Goal: Task Accomplishment & Management: Manage account settings

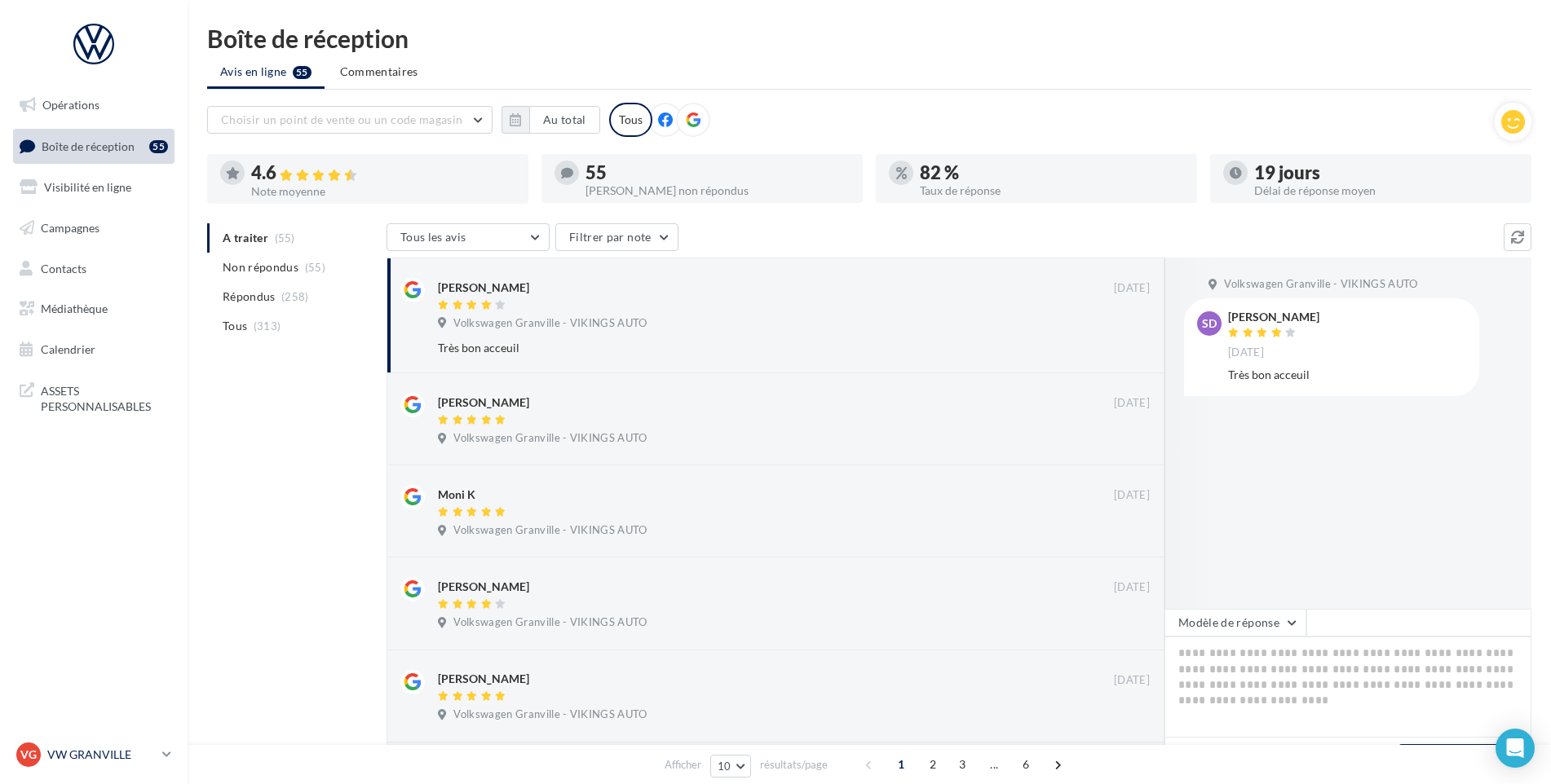
click at [125, 768] on link "VG VW GRANVILLE vw-gra-vau" at bounding box center [93, 755] width 161 height 31
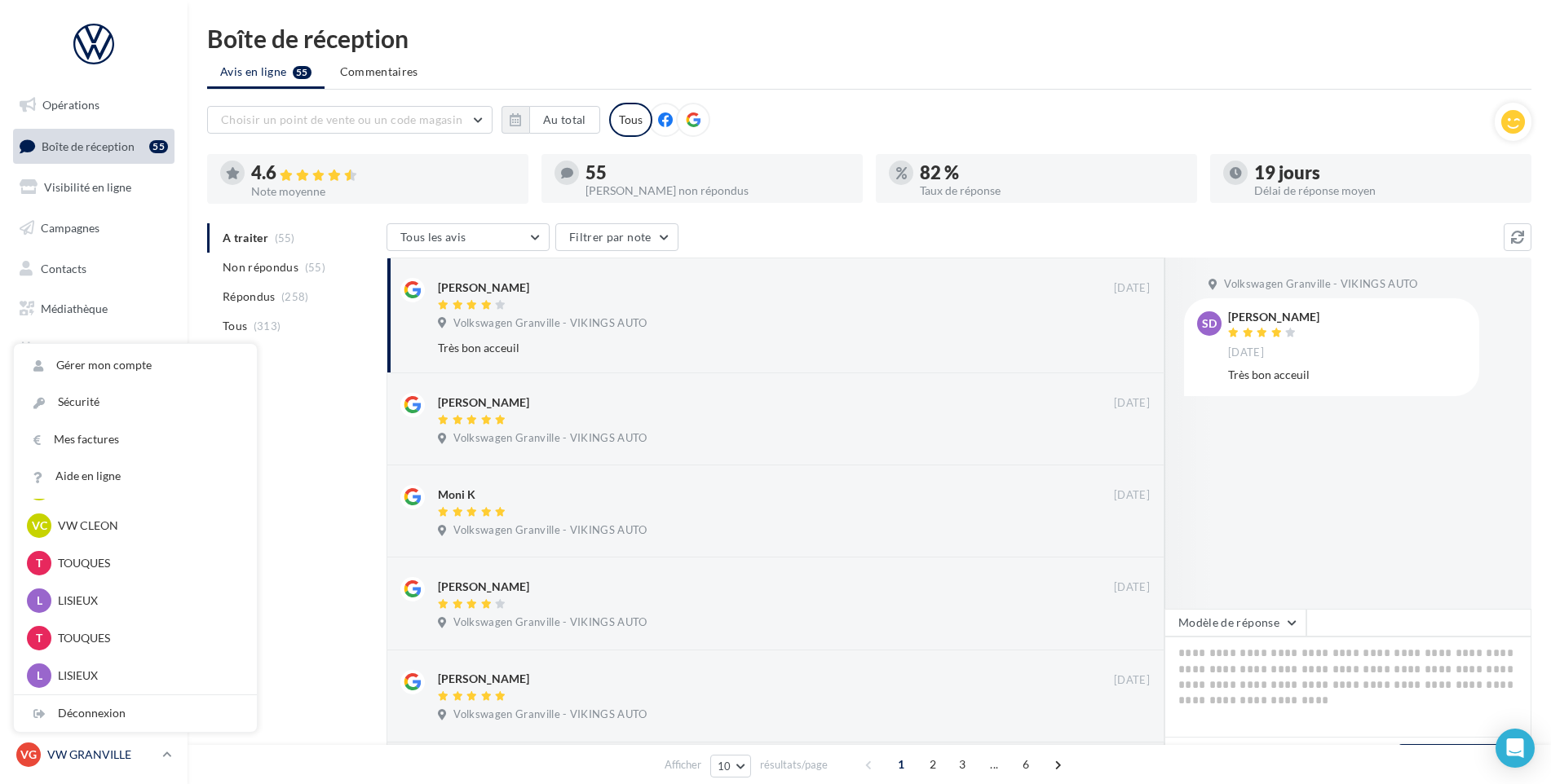
scroll to position [362, 0]
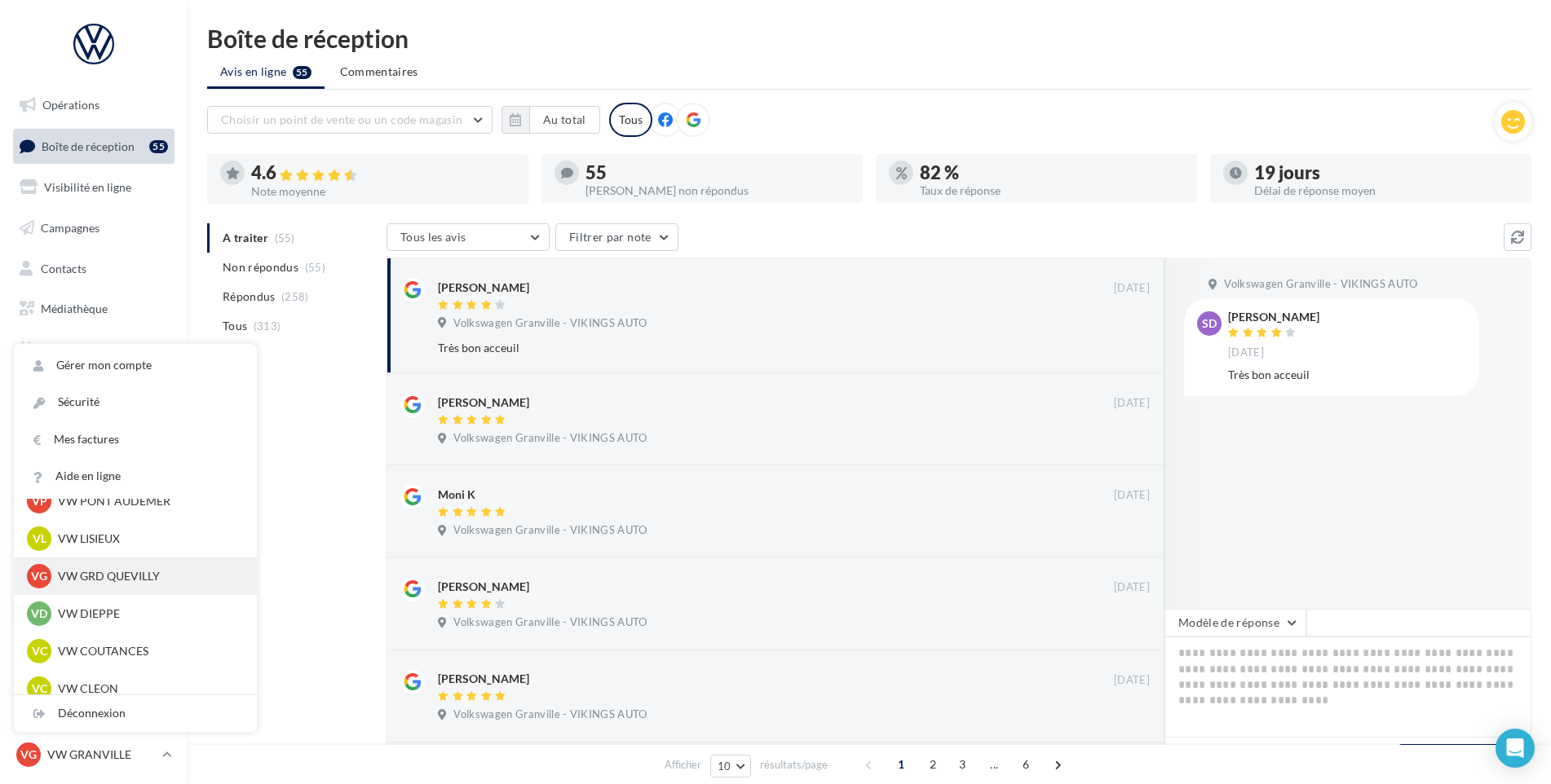
click at [142, 583] on p "VW GRD QUEVILLY" at bounding box center [148, 576] width 179 height 16
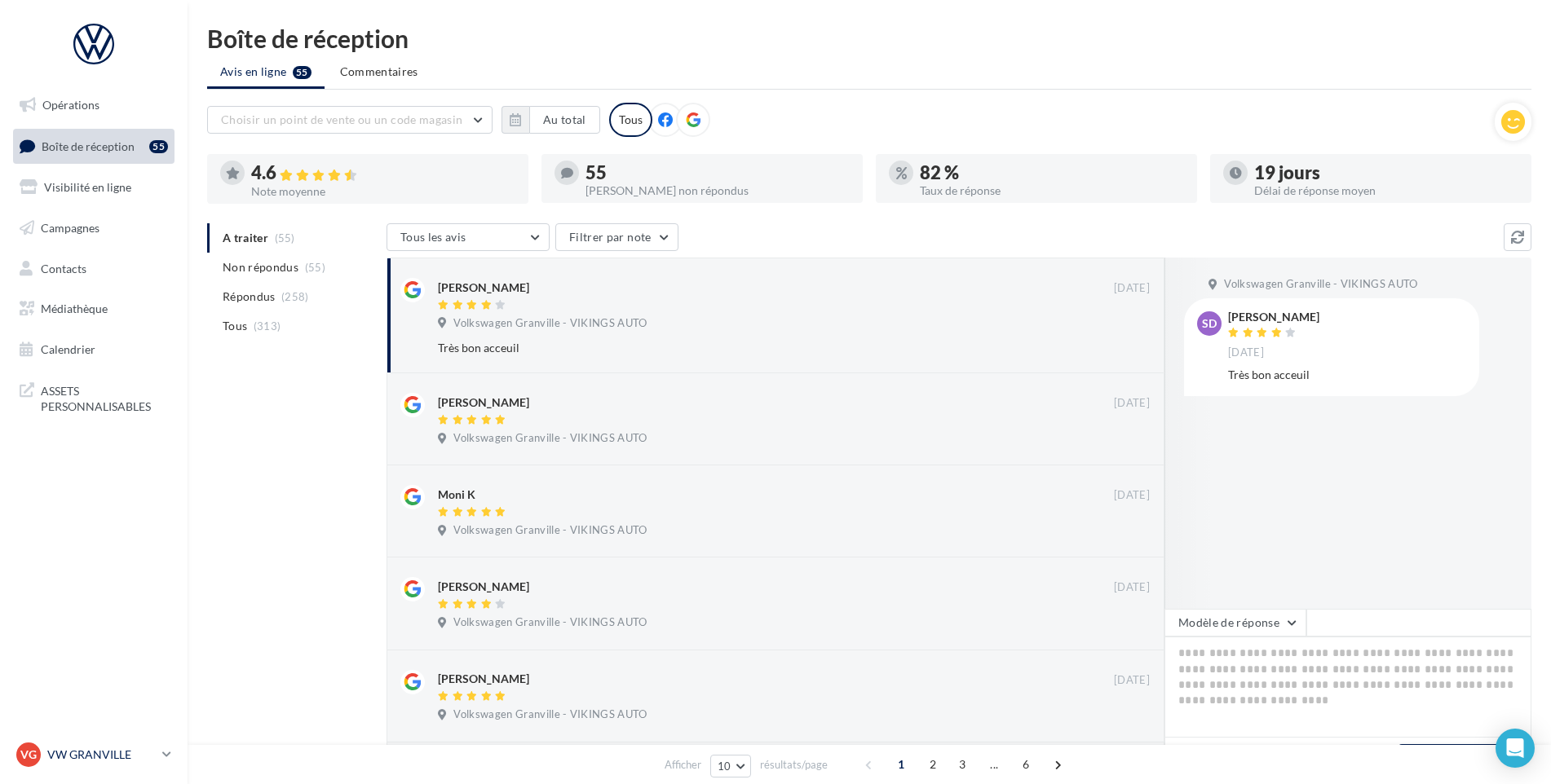
click at [60, 750] on p "VW GRANVILLE" at bounding box center [102, 755] width 109 height 16
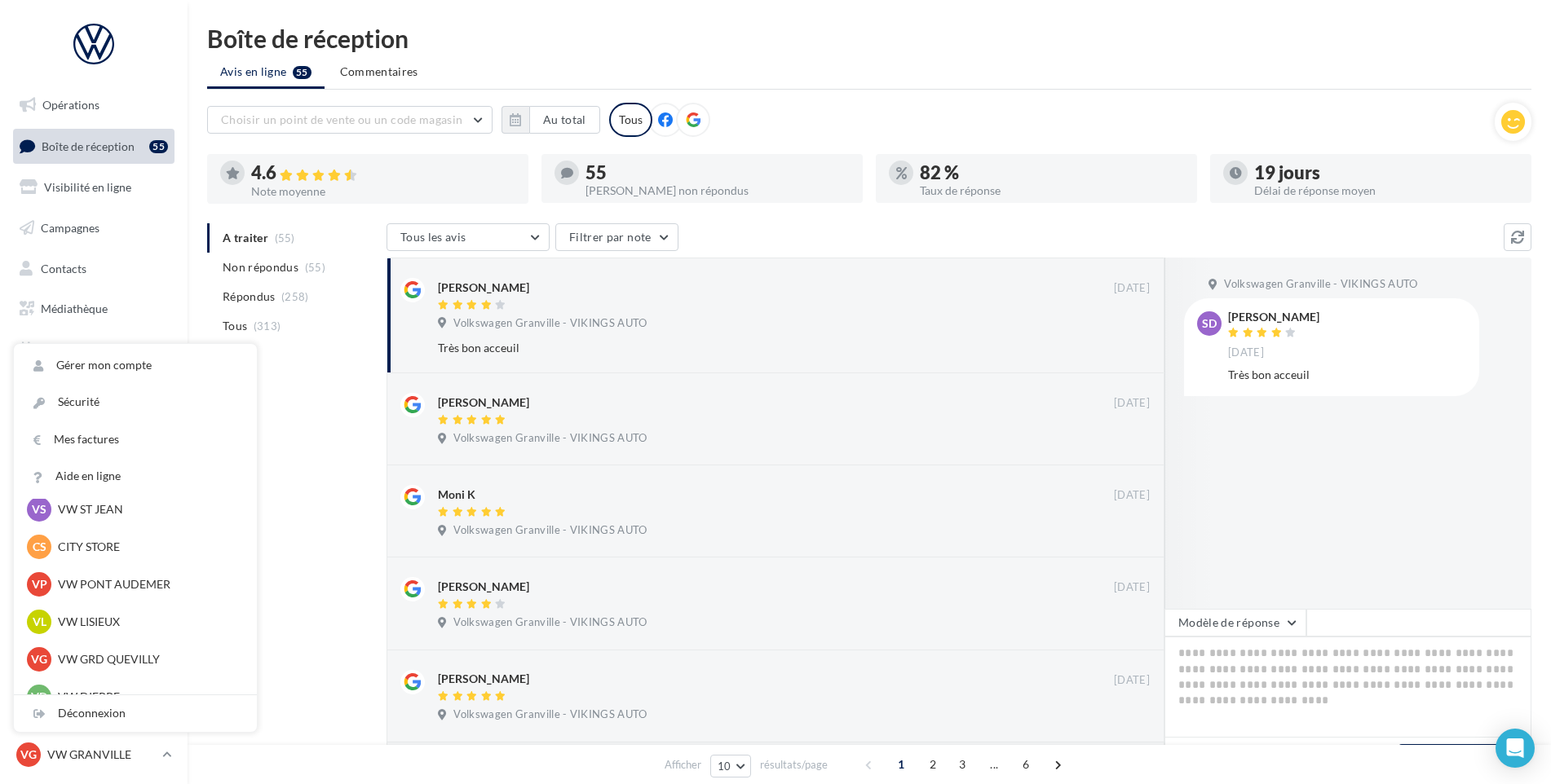
scroll to position [408, 0]
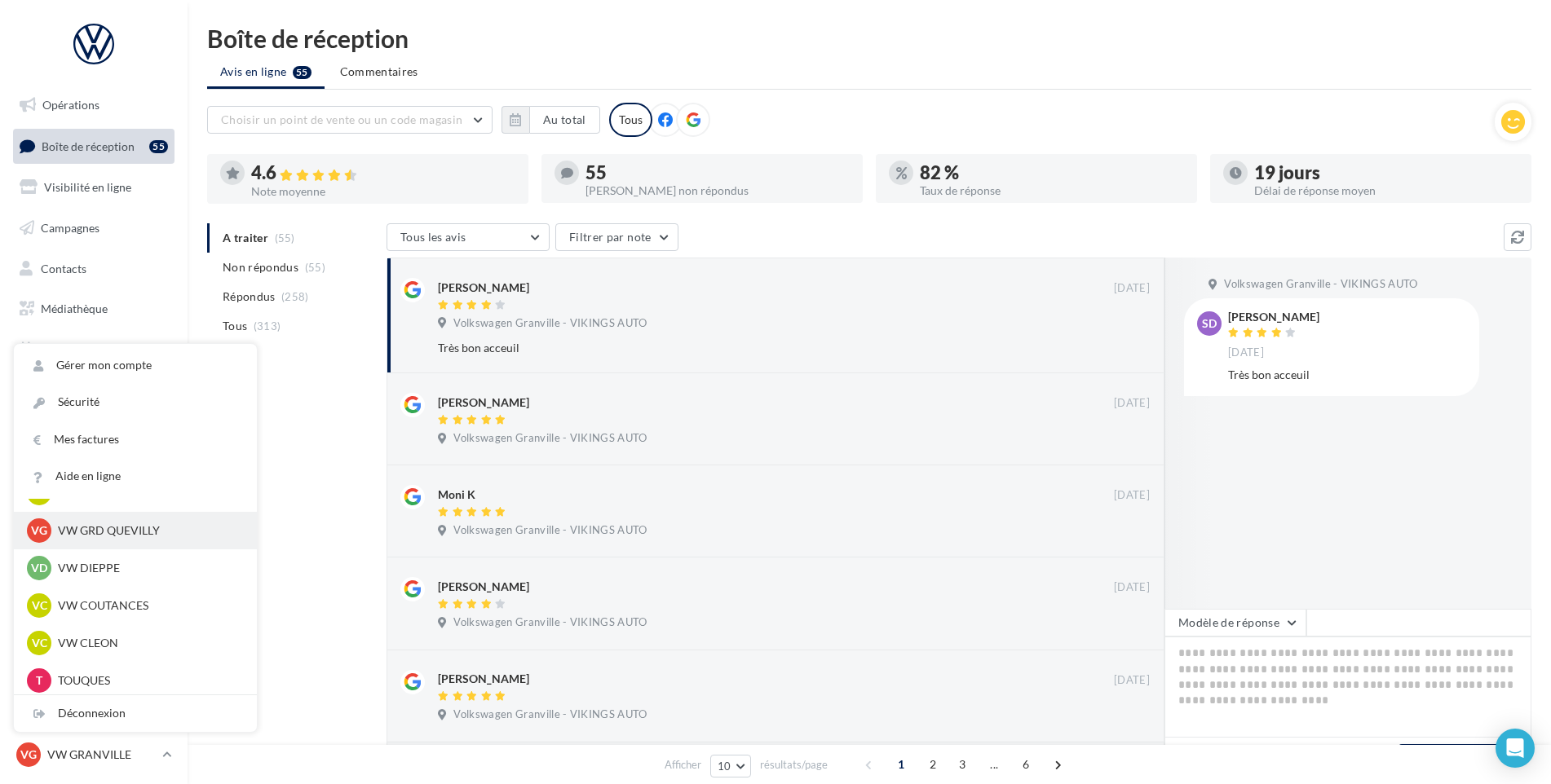
click at [145, 541] on div "VG VW GRD QUEVILLY vw-leg-vau" at bounding box center [135, 530] width 217 height 24
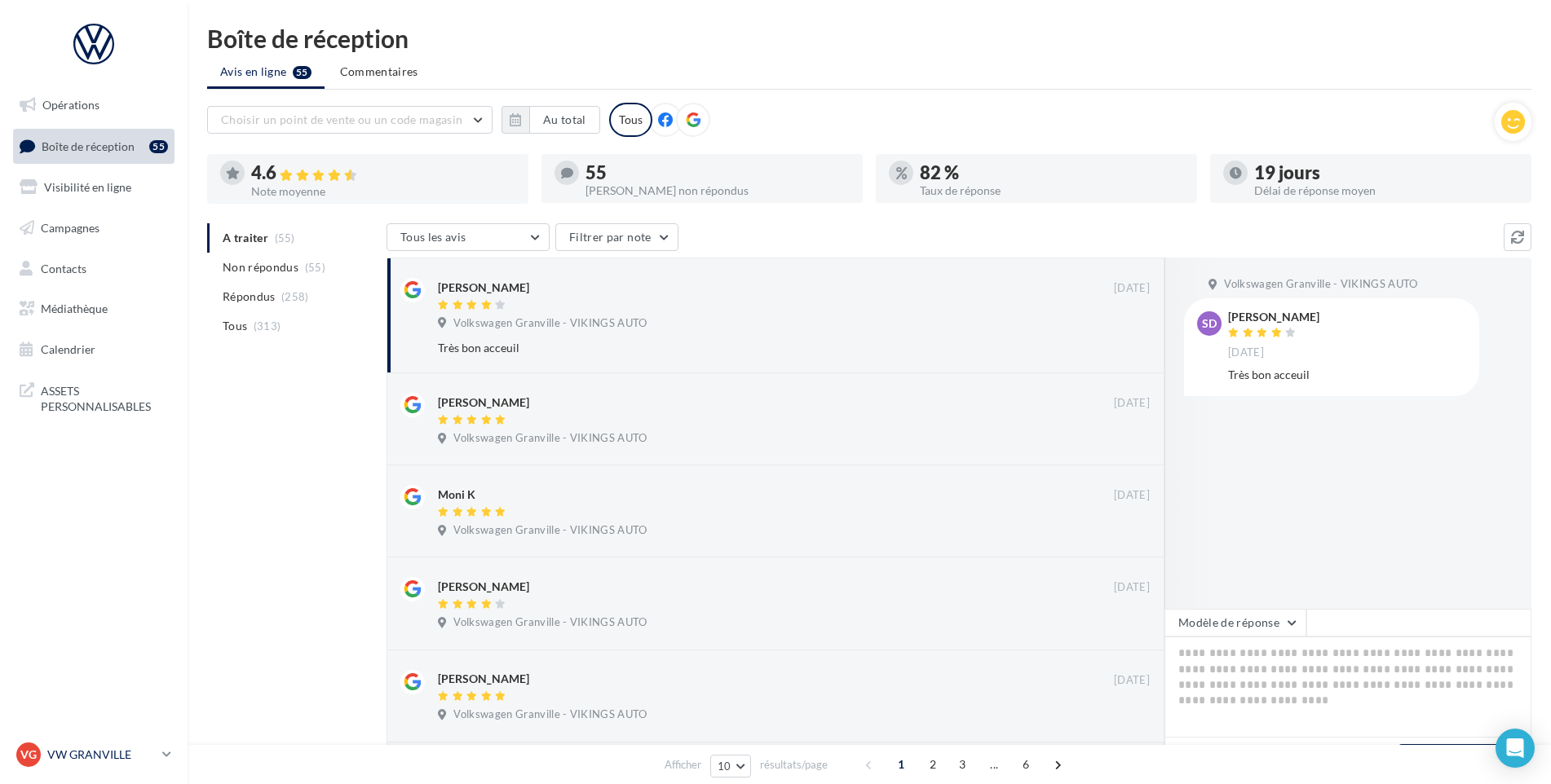
click at [110, 755] on p "VW GRANVILLE" at bounding box center [102, 755] width 109 height 16
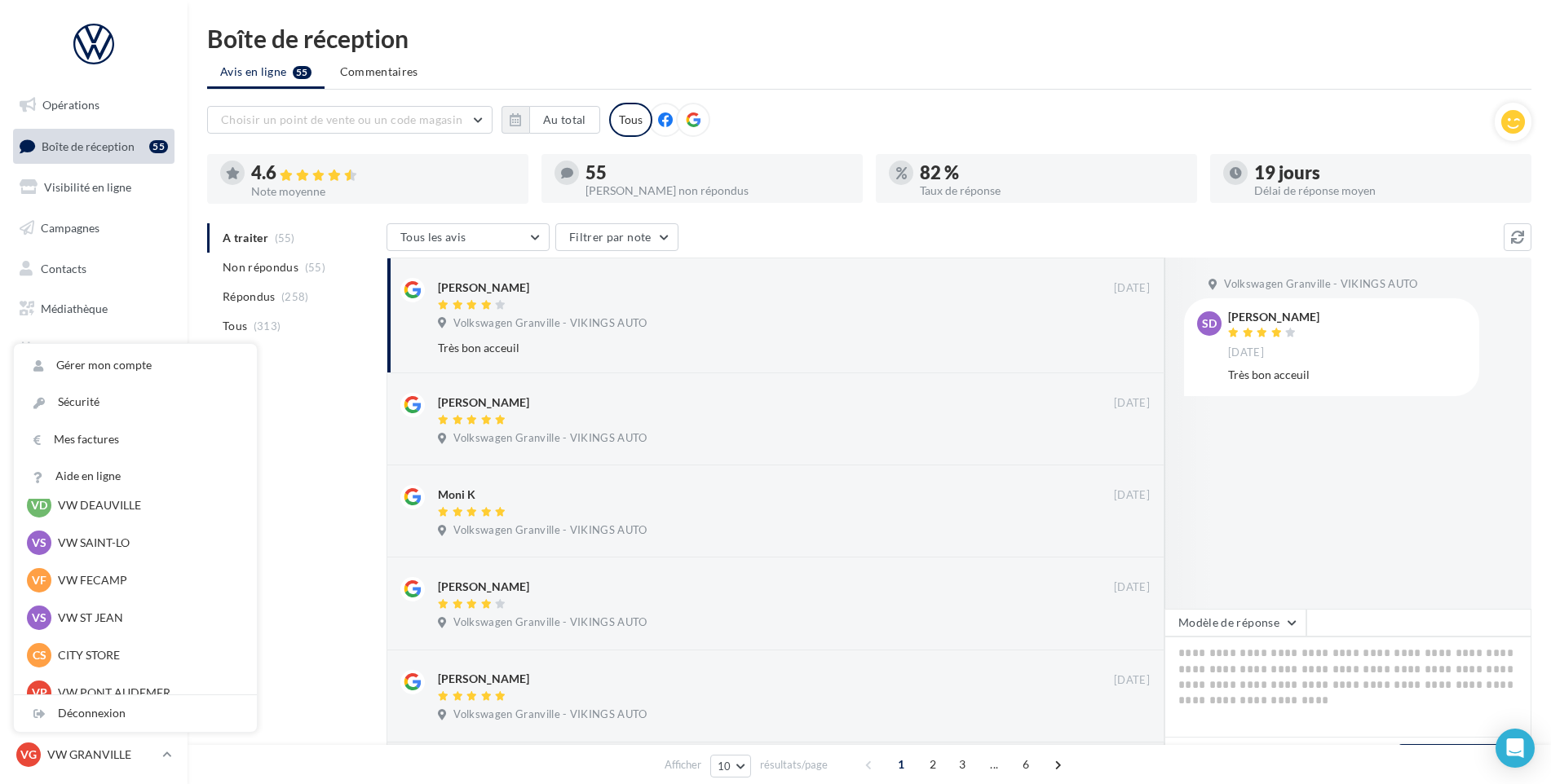
scroll to position [326, 0]
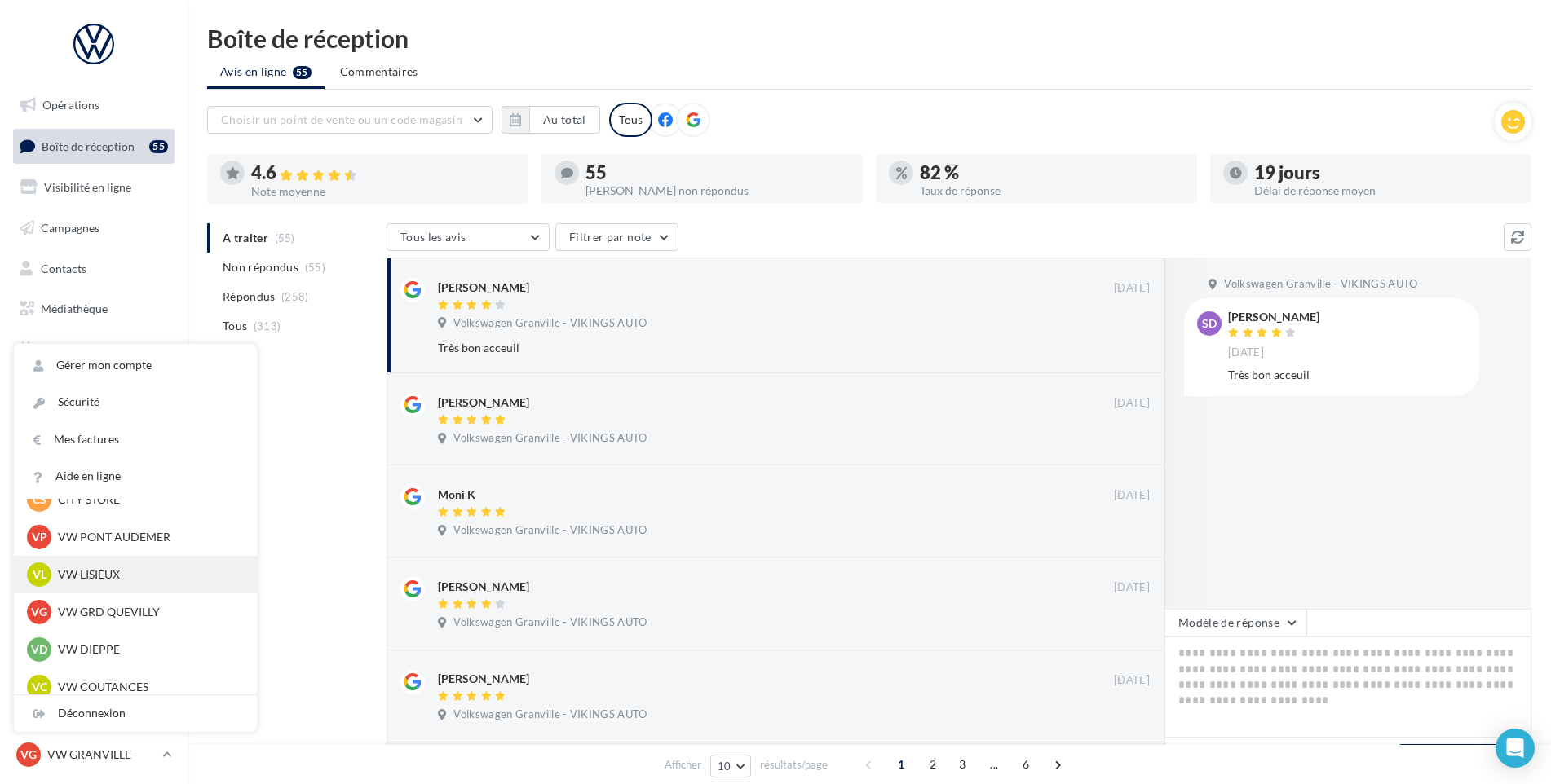
click at [141, 581] on p "VW LISIEUX" at bounding box center [148, 574] width 179 height 16
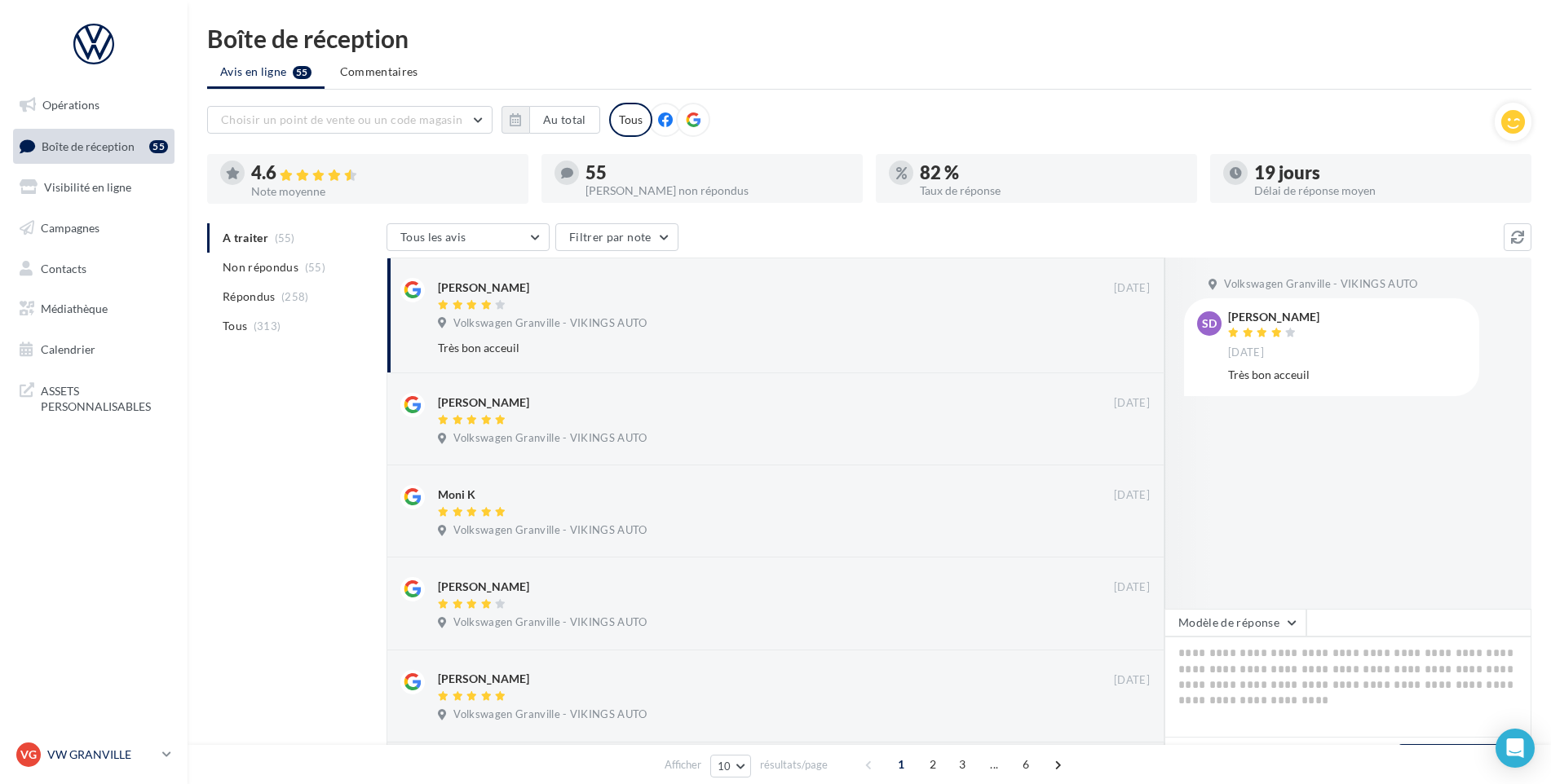
click at [141, 741] on link "VG VW GRANVILLE vw-gra-vau" at bounding box center [93, 755] width 161 height 31
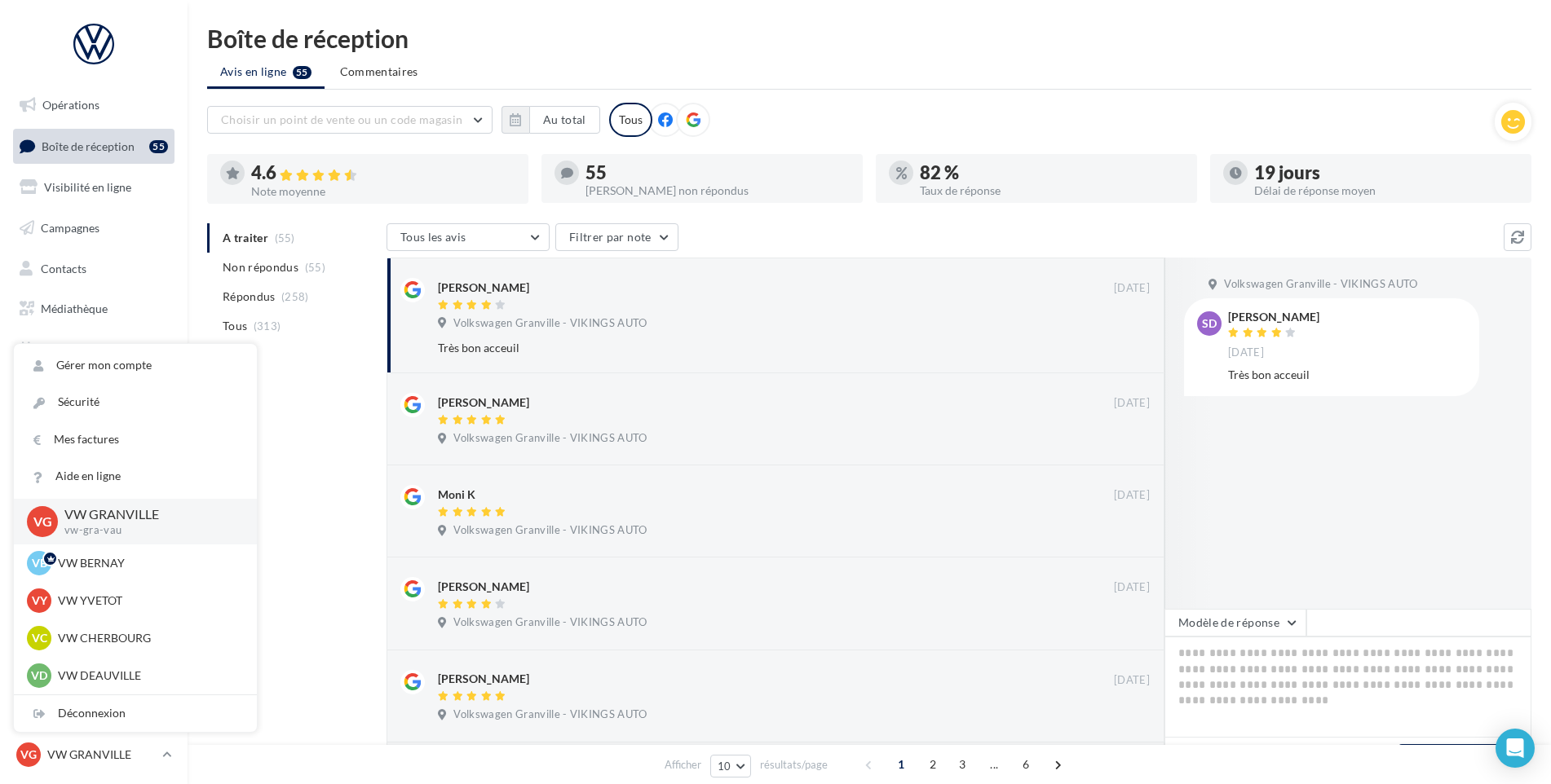
scroll to position [326, 0]
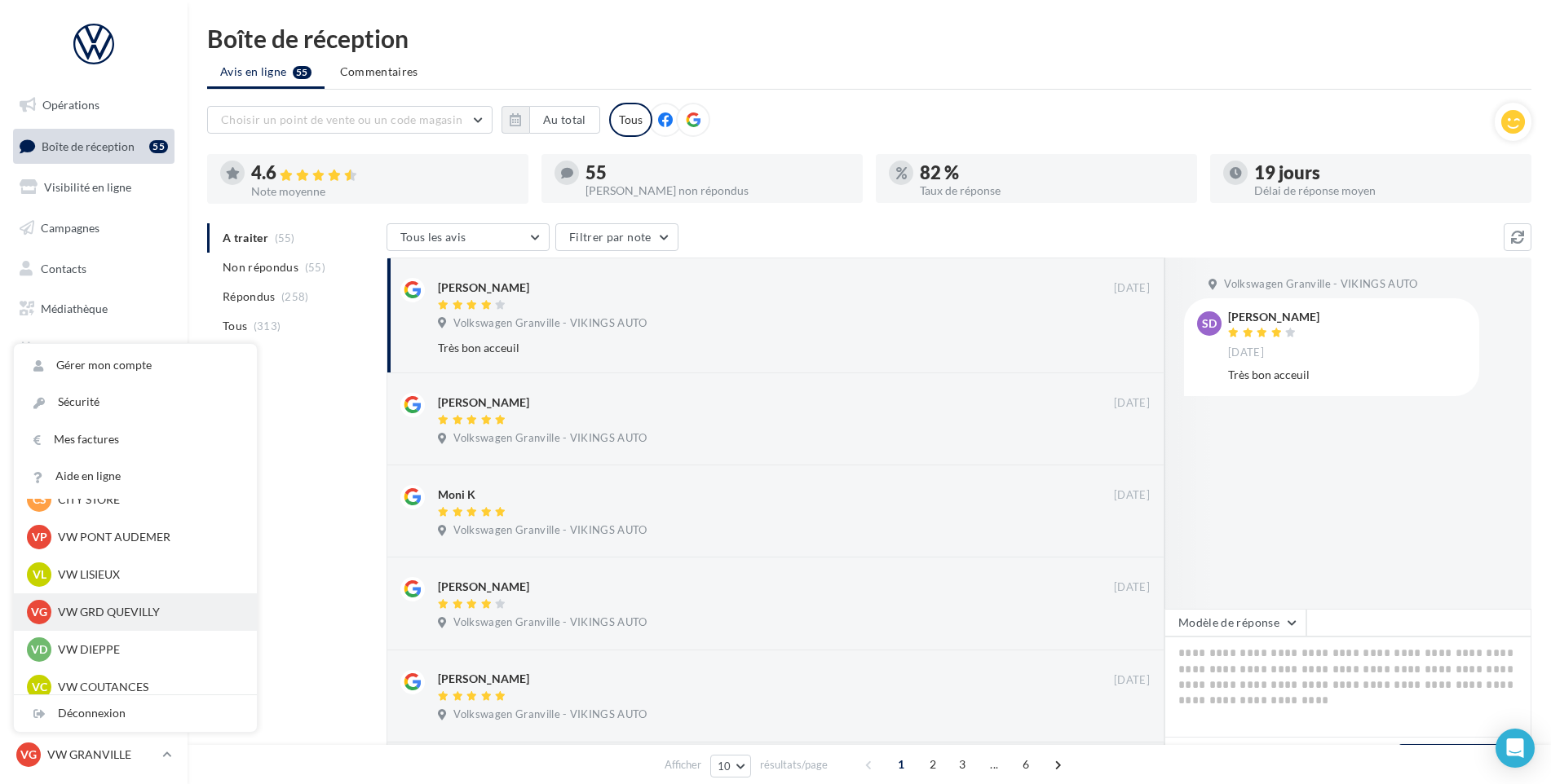
click at [130, 603] on div "VG VW GRD QUEVILLY vw-leg-vau" at bounding box center [135, 612] width 217 height 24
